Goal: Check status: Check status

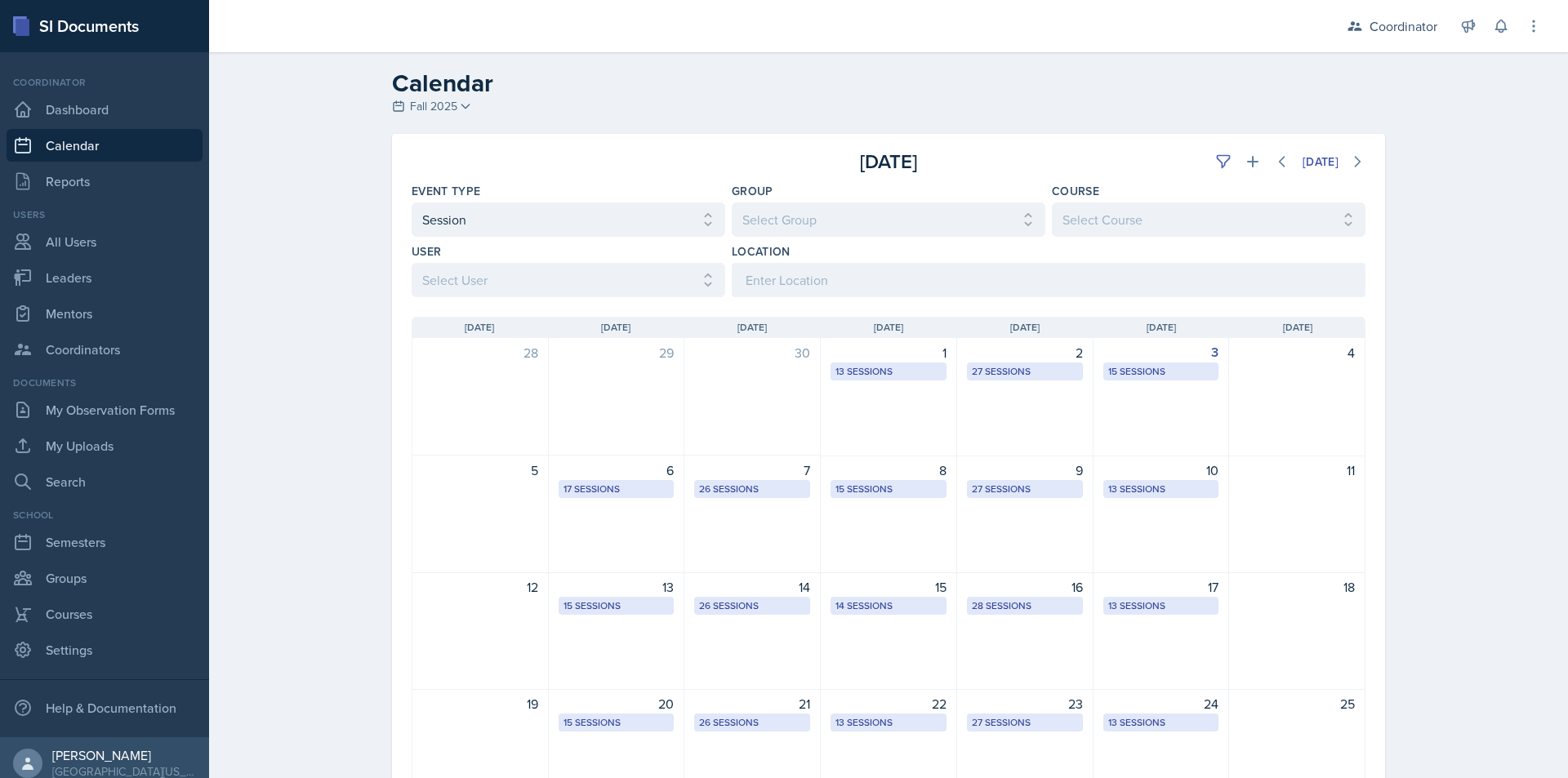
select select "30b582fb-8ac9-49fb-a214-1fb047ccc295"
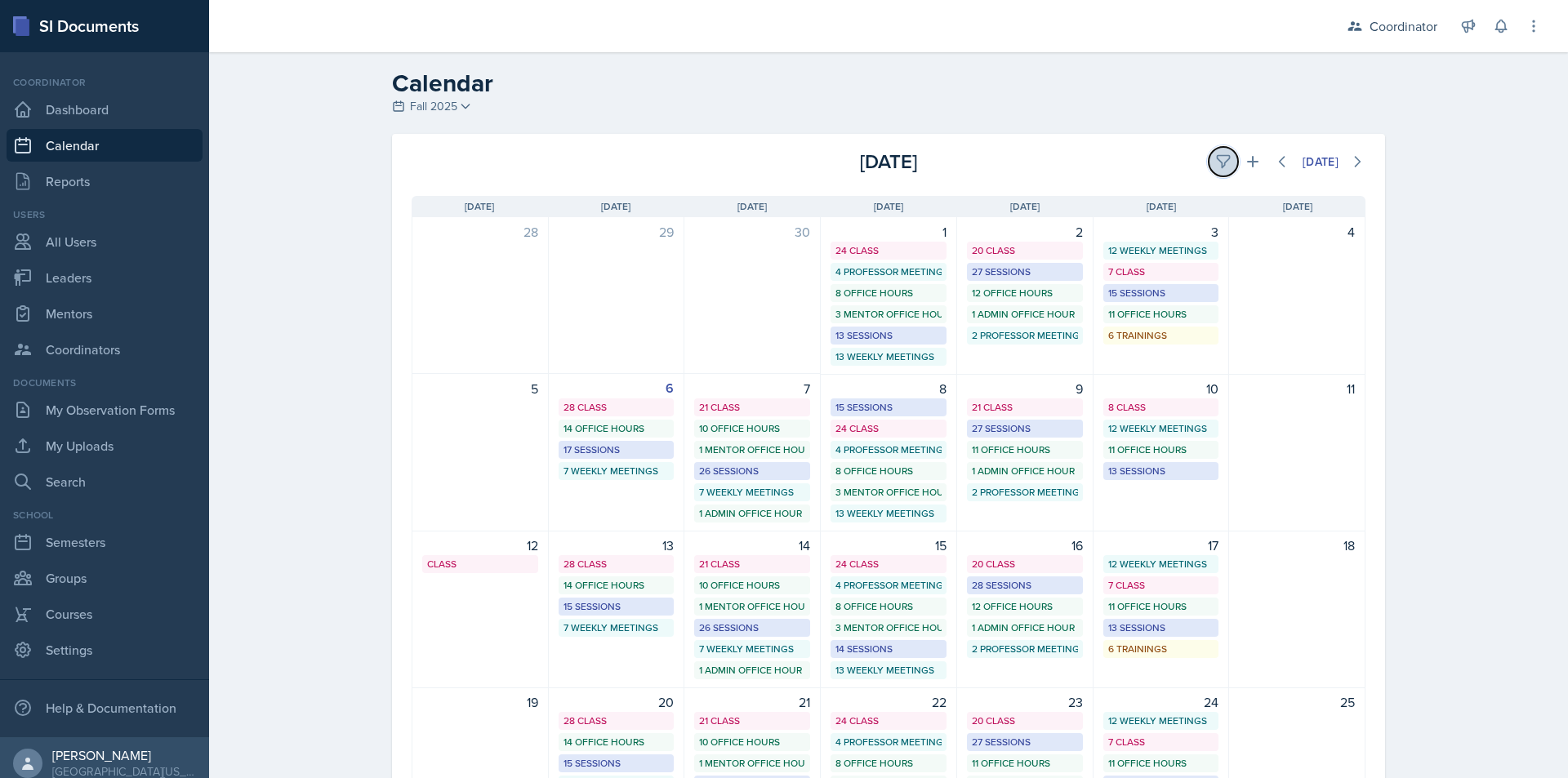
click at [1215, 165] on icon at bounding box center [1222, 161] width 16 height 16
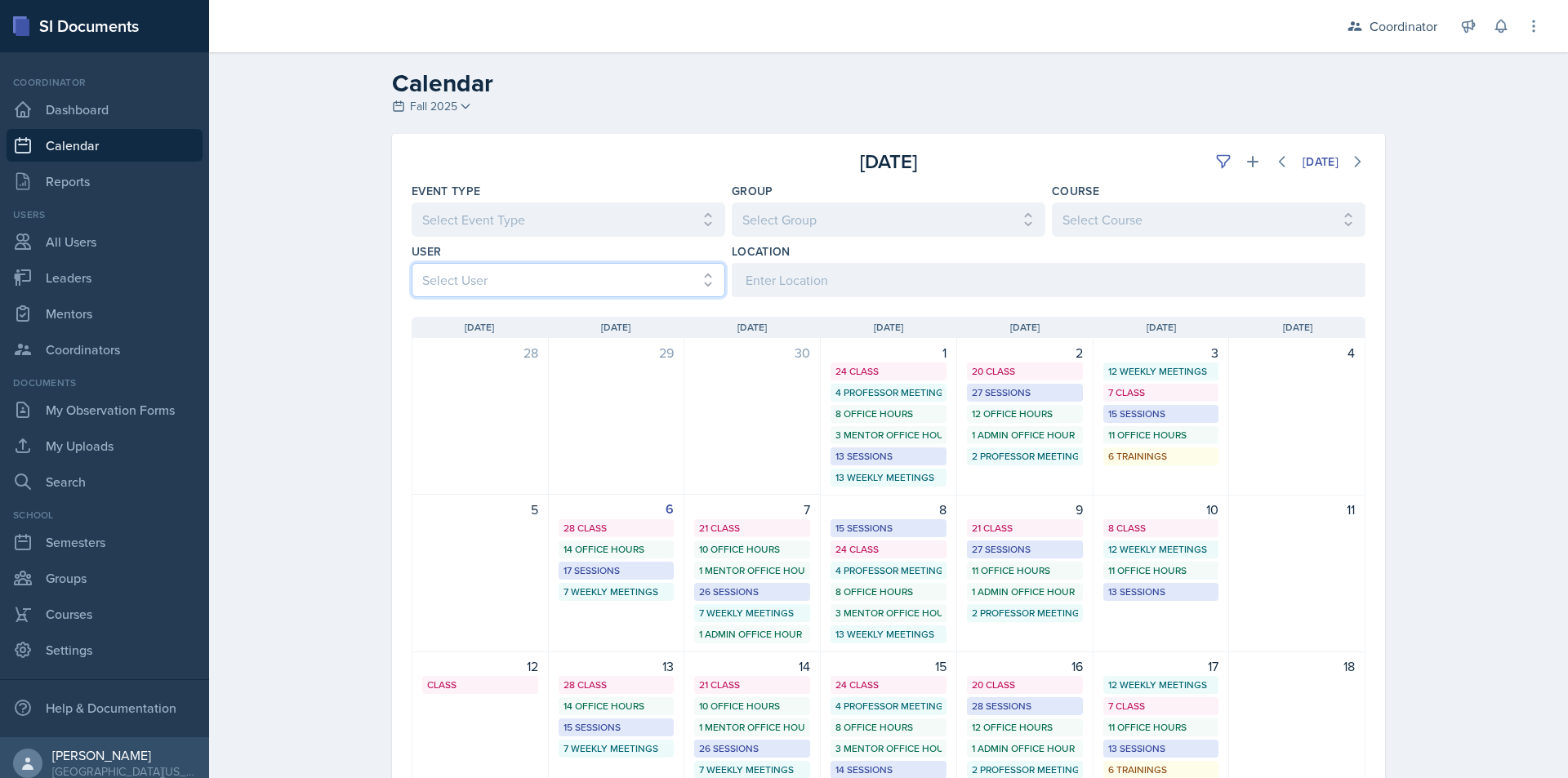
click at [496, 283] on select "Select User All Adam McDougal Aley Perez Anna McGill Bella Clifton Bram O'Neil …" at bounding box center [568, 280] width 314 height 35
select select "534eb603-9bb9-48b2-8101-ad6bf05d70e0"
click at [411, 263] on select "Select User All Adam McDougal Aley Perez Anna McGill Bella Clifton Bram O'Neil …" at bounding box center [568, 280] width 314 height 35
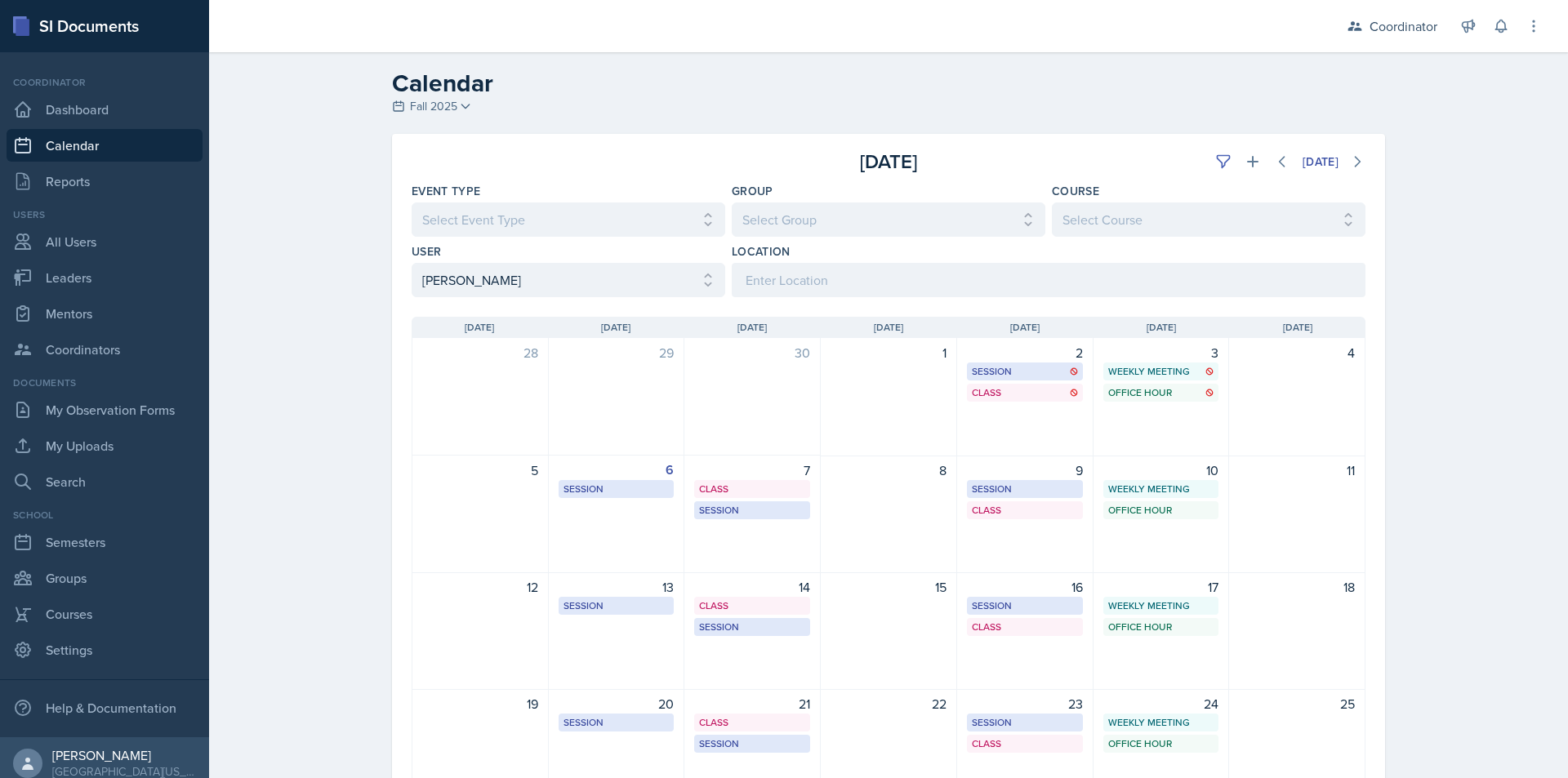
click at [281, 405] on div "Calendar Fall 2025 Fall 2025 Spring 2025 Fall 2024 Spring 2024 Fall 2023 Spring…" at bounding box center [888, 517] width 1359 height 930
